Goal: Task Accomplishment & Management: Use online tool/utility

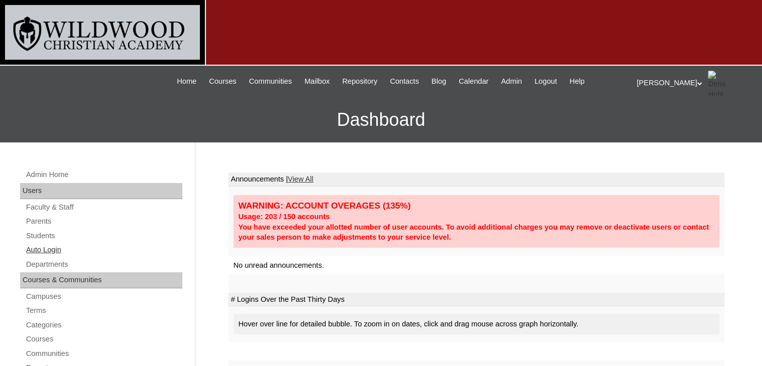
click at [42, 252] on link "Auto Login" at bounding box center [103, 250] width 157 height 13
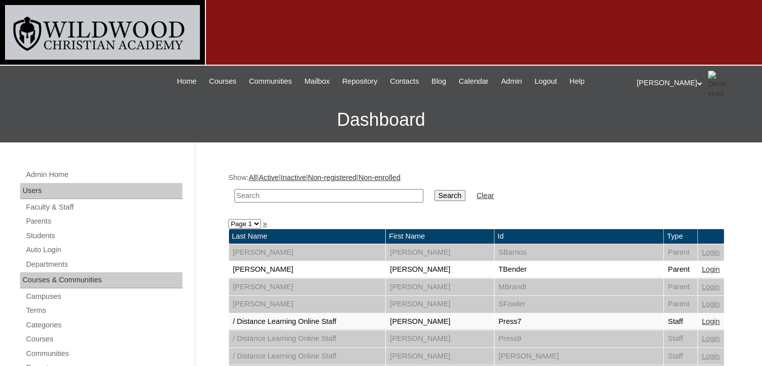
click at [261, 192] on input "text" at bounding box center [329, 196] width 189 height 14
type input "[PERSON_NAME]"
click at [435, 196] on input "Search" at bounding box center [450, 195] width 31 height 11
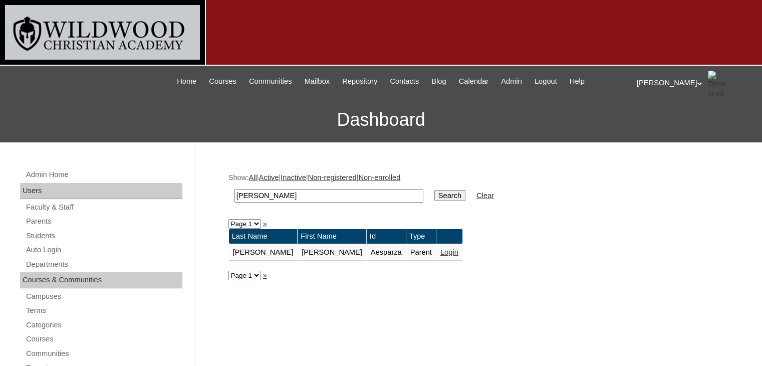
click at [441, 252] on link "Login" at bounding box center [450, 252] width 18 height 8
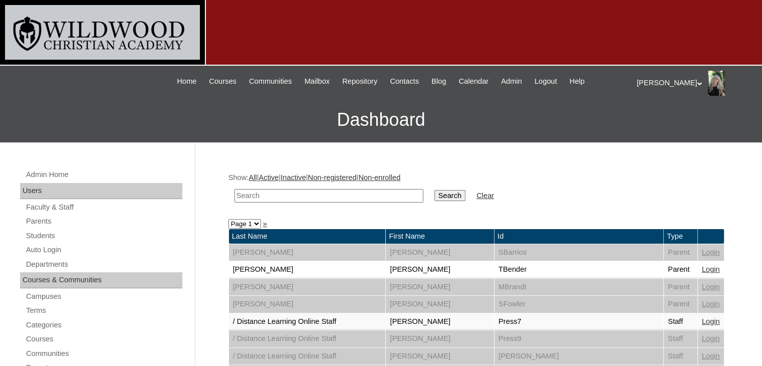
click at [315, 198] on input "text" at bounding box center [329, 196] width 189 height 14
type input "daub"
click at [435, 195] on input "Search" at bounding box center [450, 195] width 31 height 11
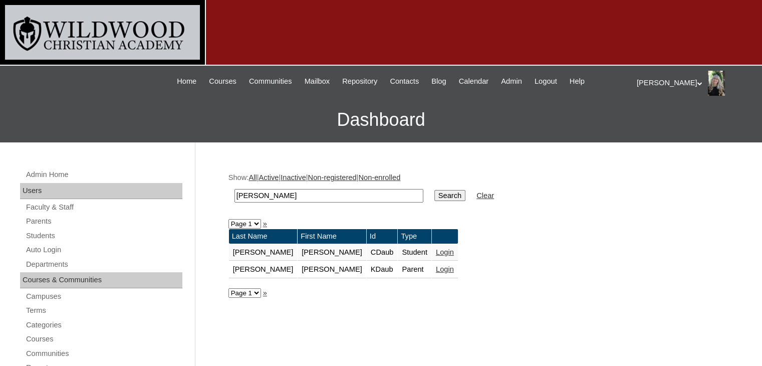
click at [436, 268] on link "Login" at bounding box center [445, 269] width 18 height 8
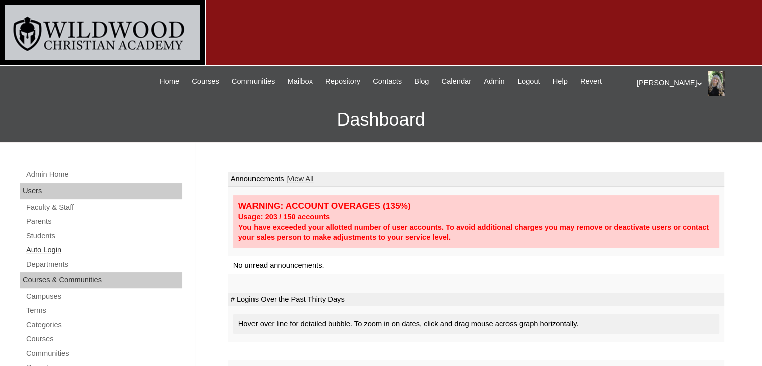
click at [41, 248] on link "Auto Login" at bounding box center [103, 250] width 157 height 13
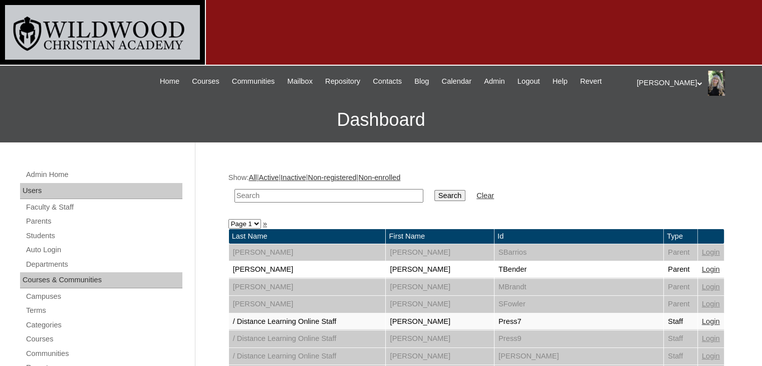
click at [262, 197] on input "text" at bounding box center [329, 196] width 189 height 14
type input "[PERSON_NAME]"
click at [435, 195] on input "Search" at bounding box center [450, 195] width 31 height 11
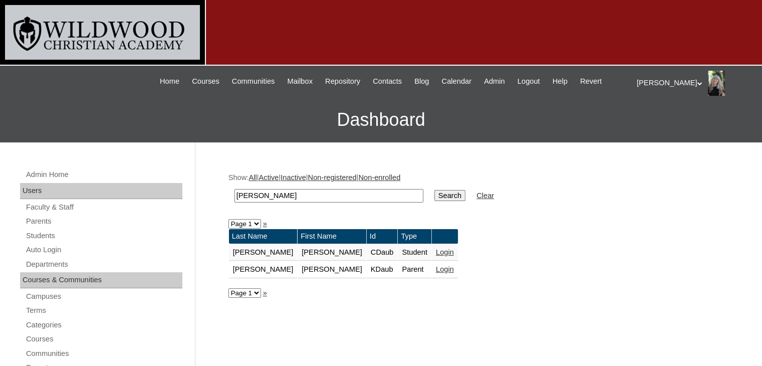
click at [436, 269] on link "Login" at bounding box center [445, 269] width 18 height 8
